Goal: Task Accomplishment & Management: Manage account settings

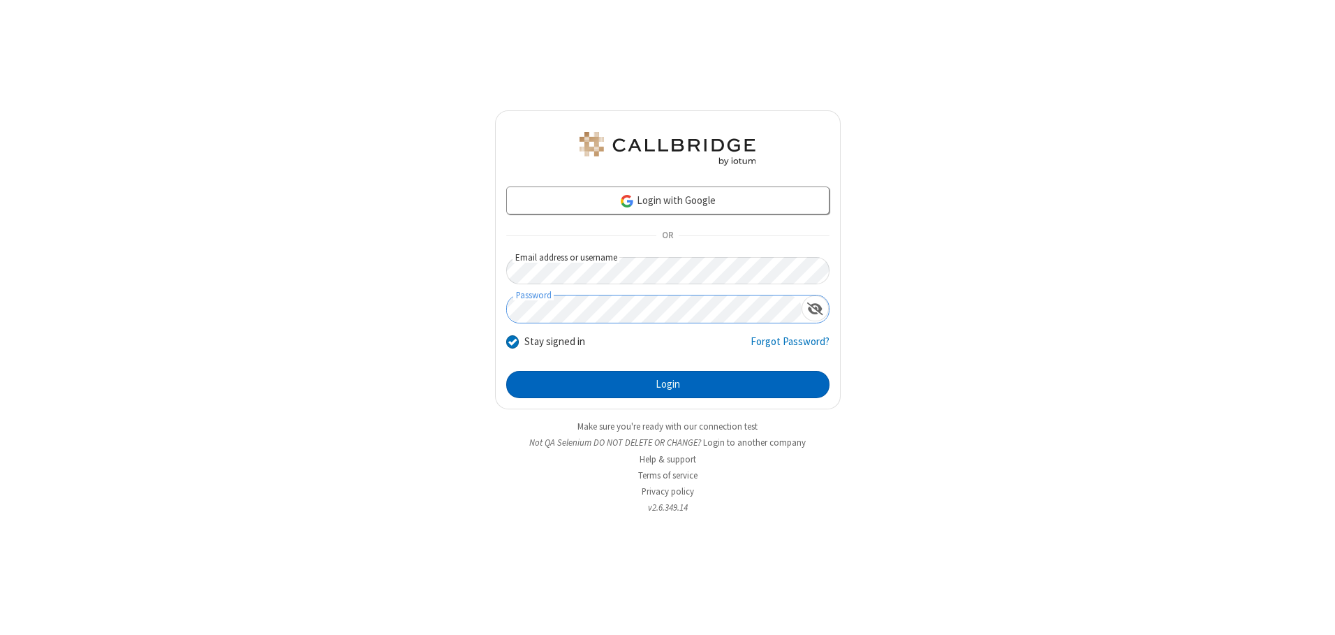
click at [667, 384] on button "Login" at bounding box center [667, 385] width 323 height 28
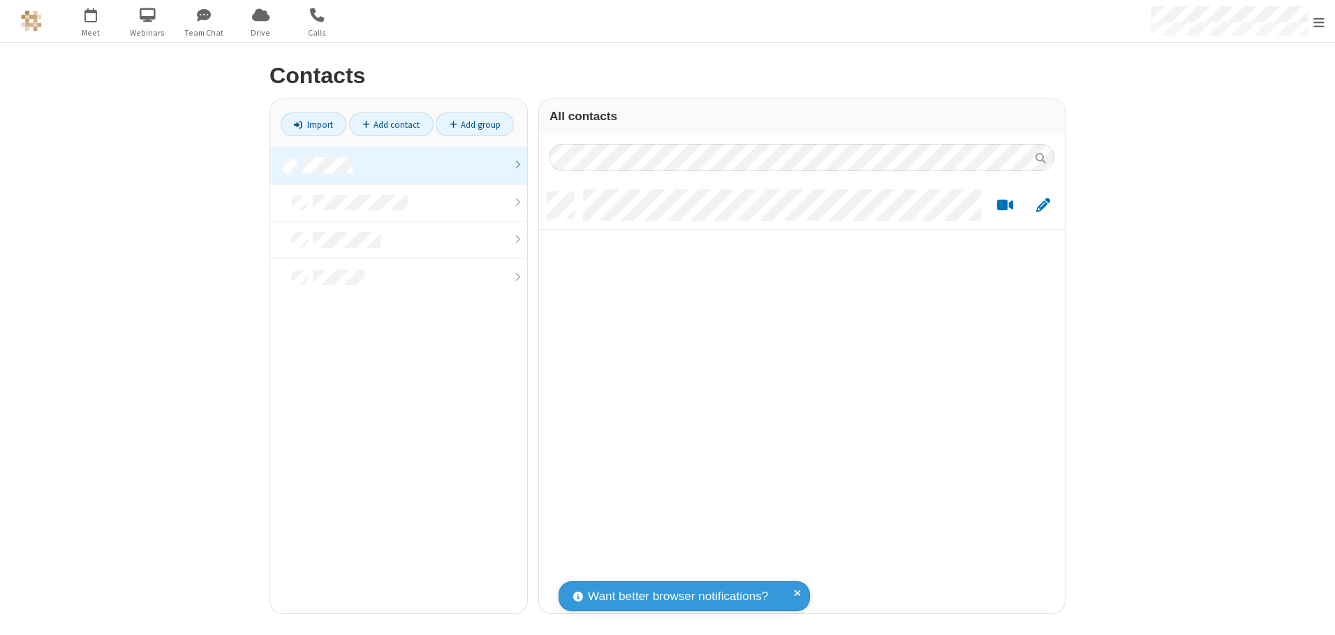
scroll to position [421, 515]
click at [399, 165] on link at bounding box center [398, 166] width 257 height 38
click at [391, 124] on link "Add contact" at bounding box center [391, 124] width 84 height 24
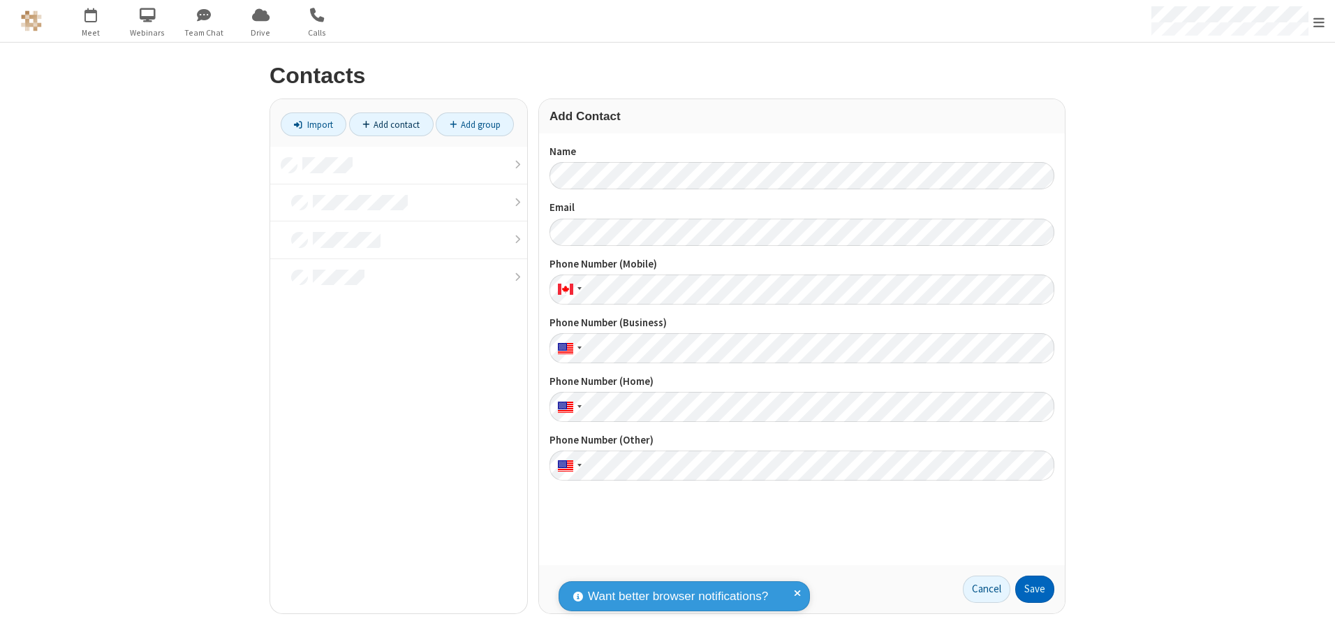
click at [1035, 588] on button "Save" at bounding box center [1034, 589] width 39 height 28
